Goal: Information Seeking & Learning: Check status

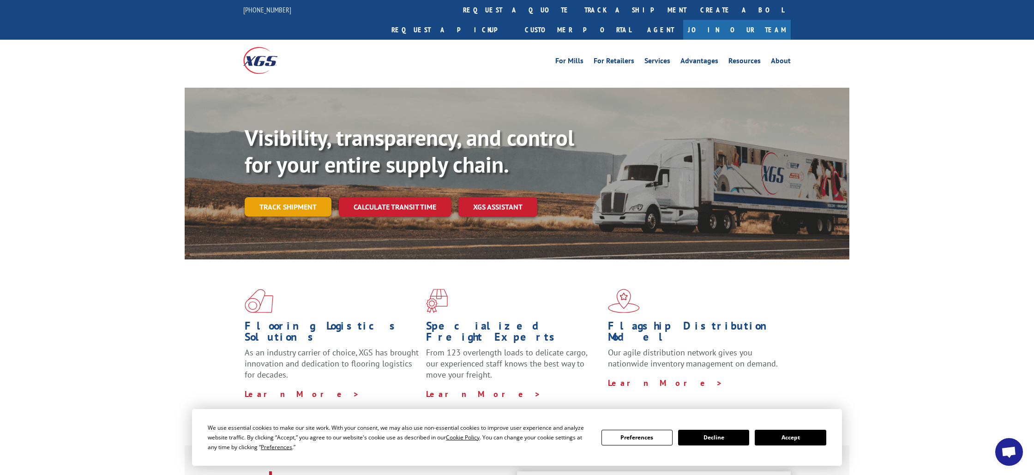
click at [317, 197] on link "Track shipment" at bounding box center [288, 206] width 87 height 19
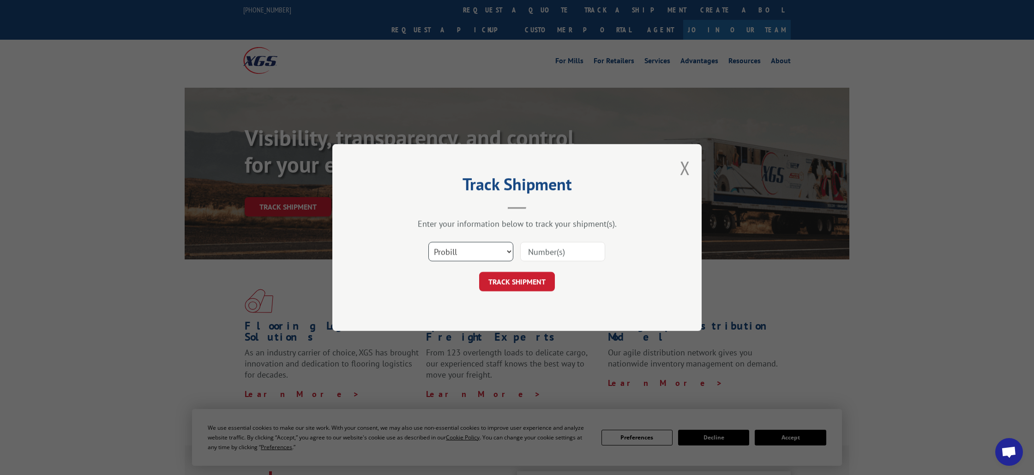
click at [493, 248] on select "Select category... Probill BOL PO" at bounding box center [470, 251] width 85 height 19
select select "bol"
click at [428, 242] on select "Select category... Probill BOL PO" at bounding box center [470, 251] width 85 height 19
click at [535, 250] on input at bounding box center [562, 251] width 85 height 19
paste input "6100051082"
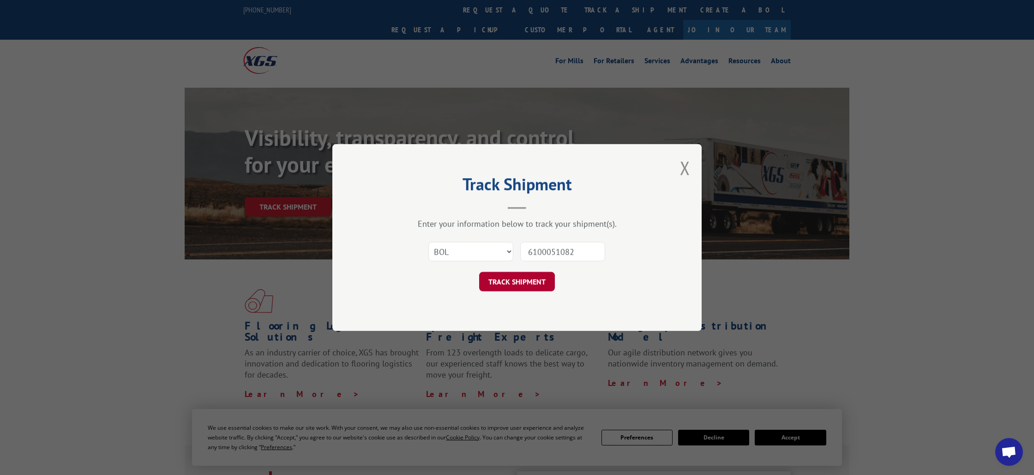
type input "6100051082"
click at [529, 286] on button "TRACK SHIPMENT" at bounding box center [517, 281] width 76 height 19
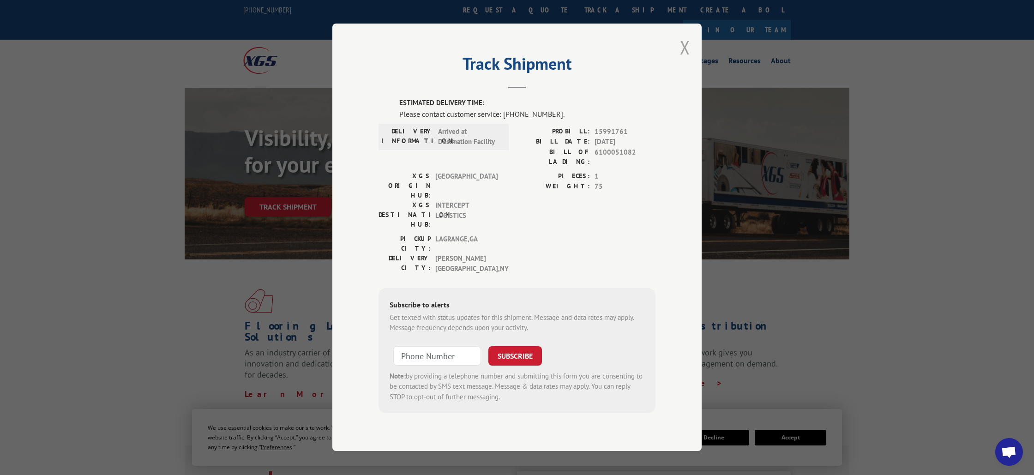
click at [686, 56] on button "Close modal" at bounding box center [685, 47] width 10 height 24
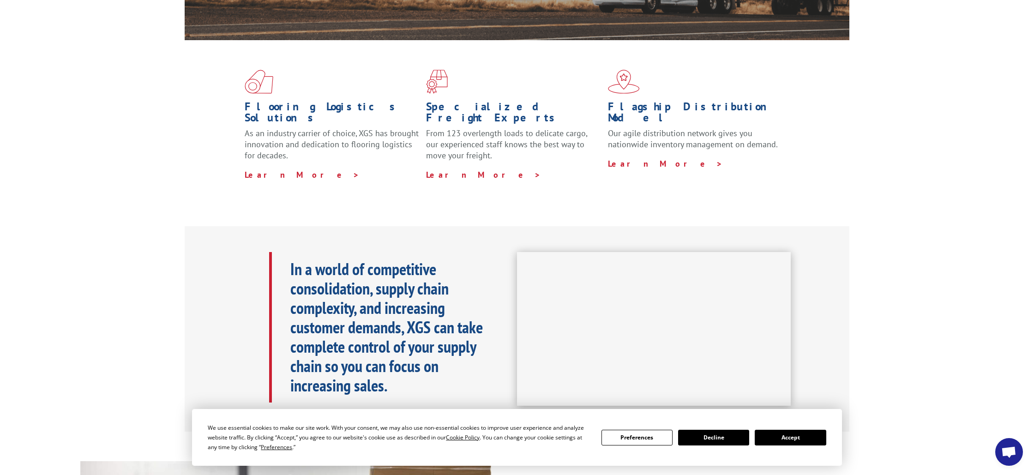
scroll to position [231, 0]
